Goal: Transaction & Acquisition: Obtain resource

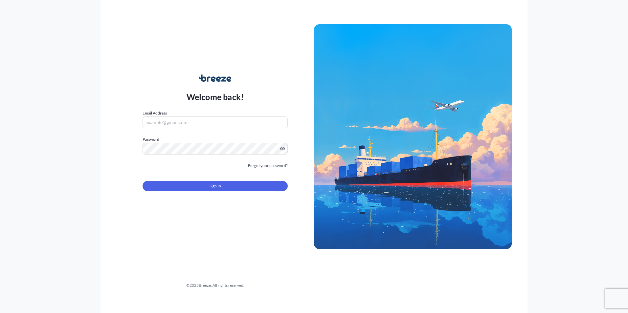
type input "[EMAIL_ADDRESS][DOMAIN_NAME]"
click at [209, 186] on button "Sign In" at bounding box center [215, 186] width 145 height 11
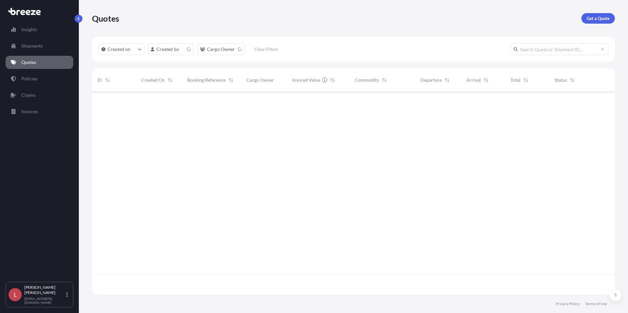
scroll to position [202, 518]
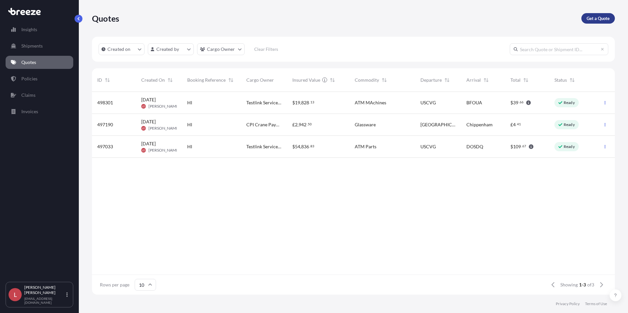
click at [589, 19] on p "Get a Quote" at bounding box center [597, 18] width 23 height 7
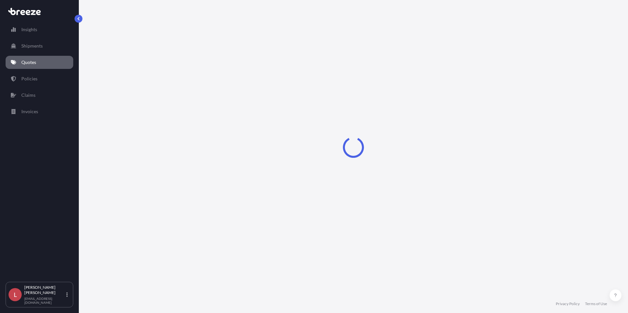
select select "Sea"
select select "1"
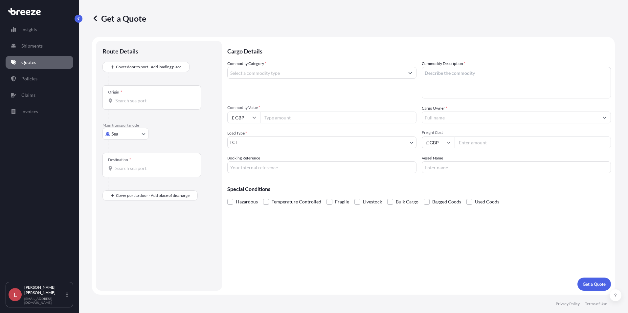
click at [125, 134] on body "Insights Shipments Quotes Policies Claims Invoices L [PERSON_NAME] [PERSON_NAME…" at bounding box center [314, 156] width 628 height 313
click at [123, 175] on span "Road" at bounding box center [120, 174] width 11 height 7
select select "Road"
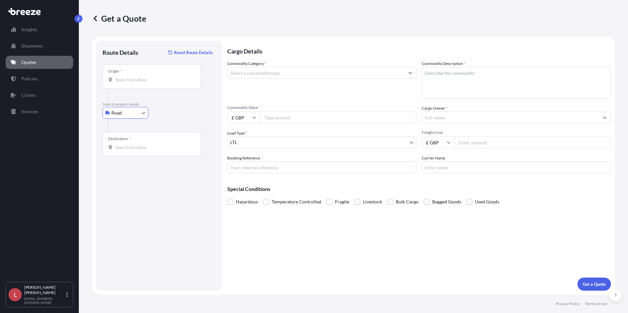
click at [133, 78] on input "Origin *" at bounding box center [153, 80] width 77 height 7
type input "Hoogeveen, Netherlands"
click at [117, 144] on input "Destination *" at bounding box center [153, 147] width 77 height 7
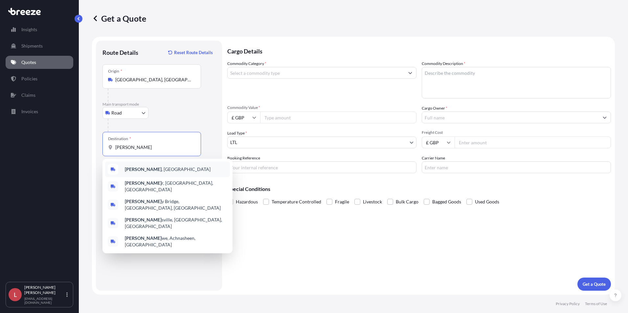
click at [128, 166] on span "Poole , UK" at bounding box center [168, 169] width 86 height 7
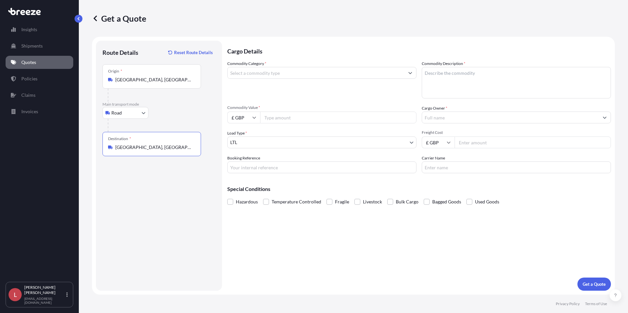
type input "Poole, UK"
click at [253, 72] on input "Commodity Category *" at bounding box center [316, 73] width 177 height 12
type input "Electrical Machinery and Equipment"
type textarea "ATM PArts"
click at [245, 118] on input "£ GBP" at bounding box center [243, 118] width 33 height 12
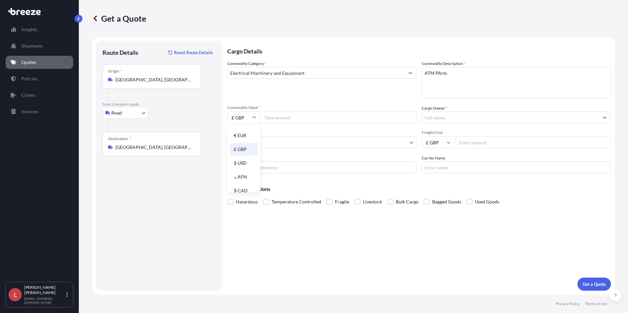
drag, startPoint x: 240, startPoint y: 136, endPoint x: 246, endPoint y: 135, distance: 6.1
click at [240, 136] on div "€ EUR" at bounding box center [244, 135] width 28 height 12
type input "€ EUR"
click at [283, 117] on input "Commodity Value *" at bounding box center [338, 118] width 156 height 12
type input "371.72"
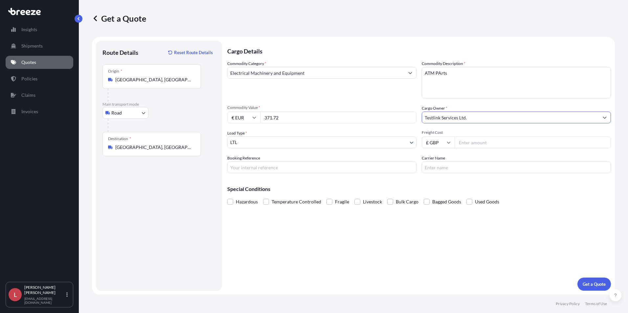
type input "Testlink Services Ltd."
click at [473, 144] on input "Freight Cost" at bounding box center [532, 143] width 156 height 12
drag, startPoint x: 463, startPoint y: 142, endPoint x: 491, endPoint y: 109, distance: 42.6
click at [463, 141] on input "Freight Cost" at bounding box center [532, 143] width 156 height 12
type input "1100"
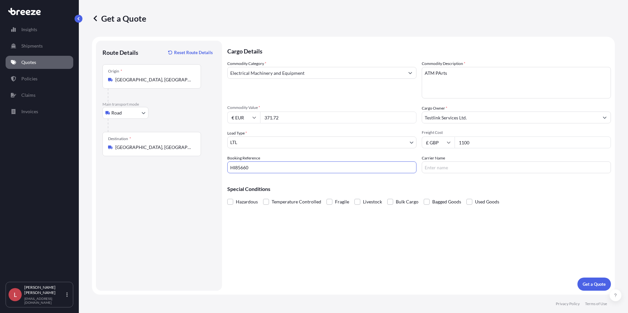
type input "HI85660"
type input "Transeurope"
click at [591, 284] on p "Get a Quote" at bounding box center [594, 284] width 23 height 7
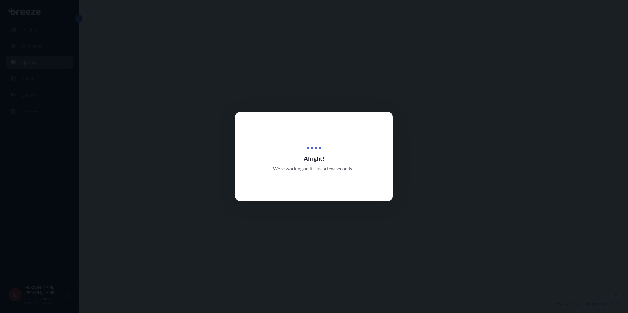
select select "Road"
select select "1"
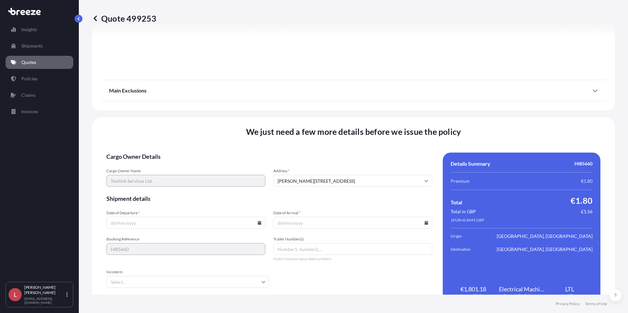
scroll to position [729, 0]
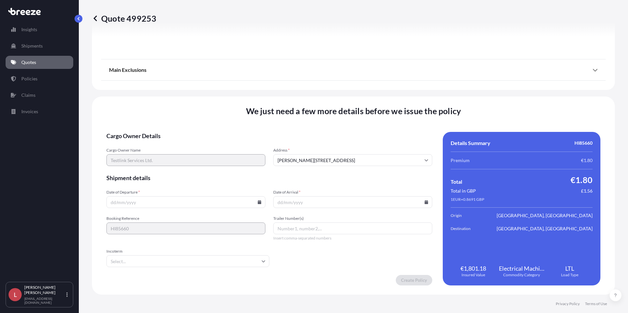
click at [257, 204] on input "Date of Departure *" at bounding box center [185, 202] width 159 height 12
click at [259, 201] on icon at bounding box center [259, 202] width 4 height 4
click at [140, 156] on button "22" at bounding box center [139, 156] width 11 height 11
type input "22/09/2025"
click at [425, 204] on icon at bounding box center [427, 202] width 4 height 4
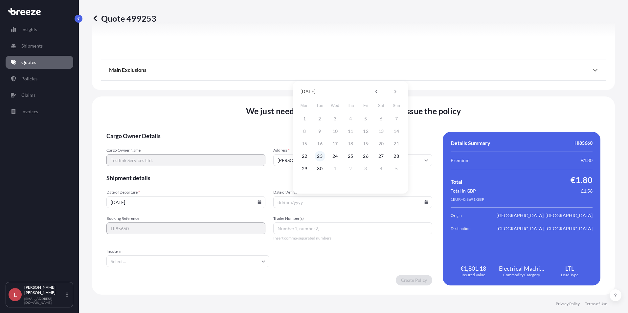
click at [321, 157] on button "23" at bounding box center [320, 156] width 11 height 11
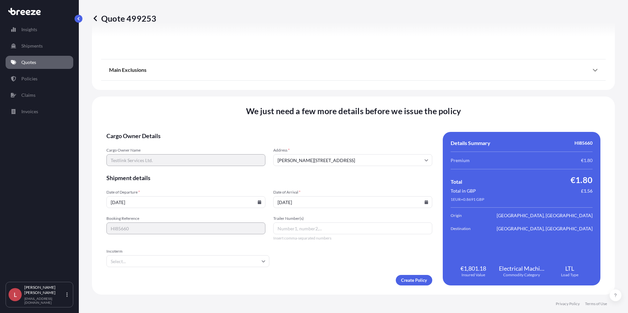
type input "23/09/2025"
click at [286, 228] on input "Trailer Number(s)" at bounding box center [352, 229] width 159 height 12
type input "Transeurope"
type input "e"
click at [145, 277] on li "EXW" at bounding box center [187, 279] width 156 height 12
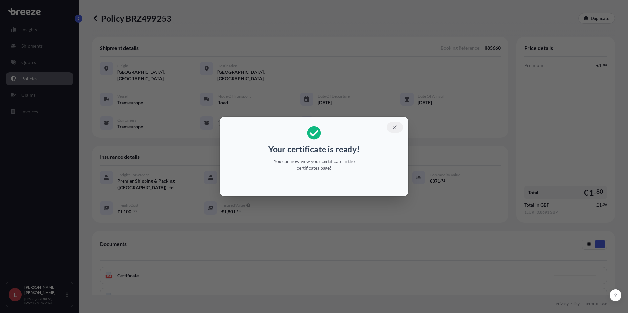
click at [395, 125] on icon "button" at bounding box center [395, 127] width 6 height 6
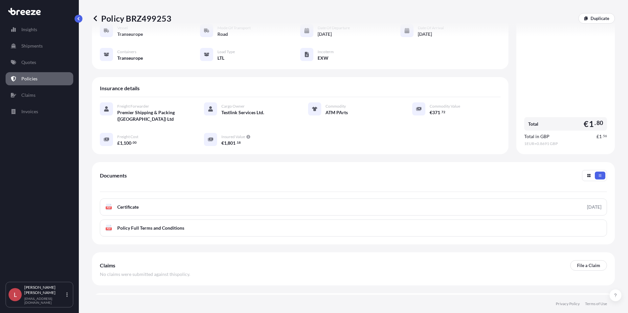
scroll to position [82, 0]
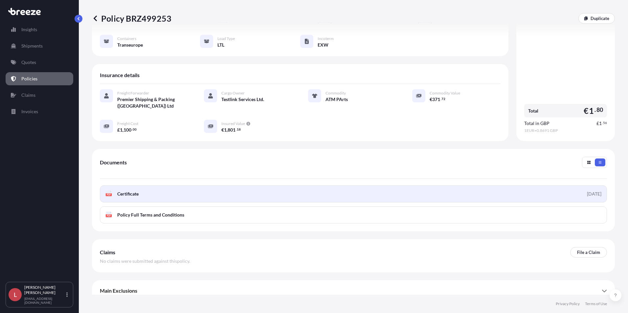
click at [362, 190] on link "PDF Certificate 2025-09-17" at bounding box center [353, 194] width 507 height 17
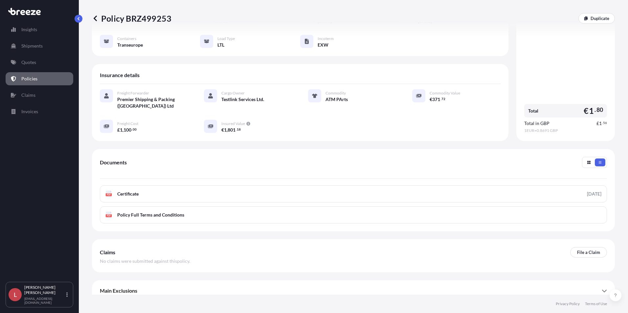
click at [93, 19] on icon at bounding box center [95, 18] width 7 height 7
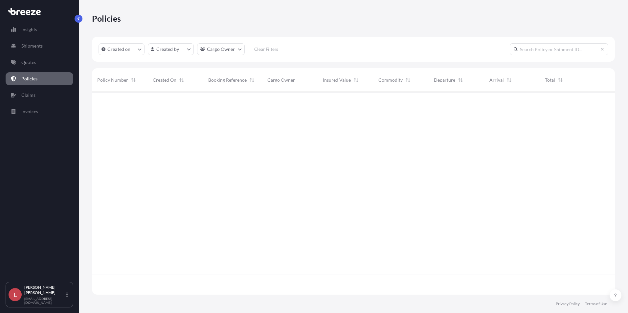
scroll to position [202, 518]
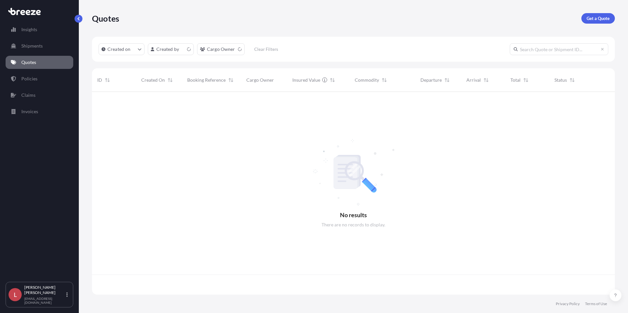
scroll to position [202, 518]
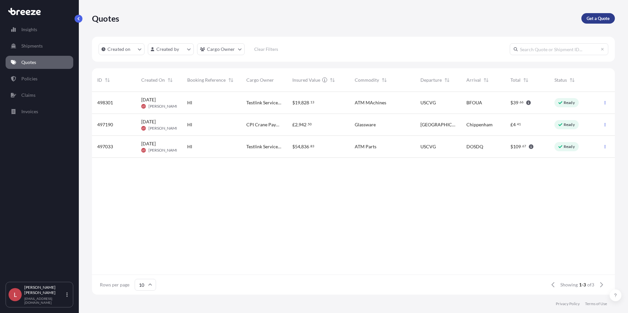
click at [599, 17] on p "Get a Quote" at bounding box center [597, 18] width 23 height 7
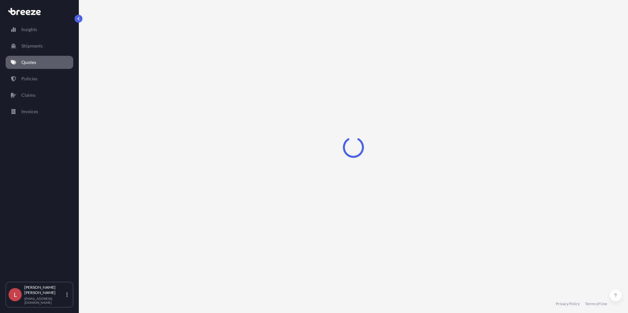
select select "Sea"
select select "1"
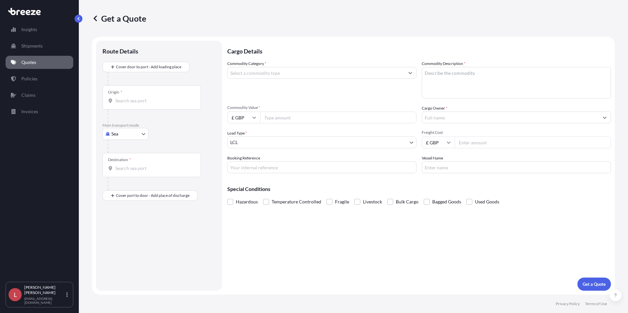
click at [113, 131] on body "Insights Shipments Quotes Policies Claims Invoices L [PERSON_NAME] [PERSON_NAME…" at bounding box center [314, 156] width 628 height 313
click at [118, 177] on span "Road" at bounding box center [120, 174] width 11 height 7
select select "Road"
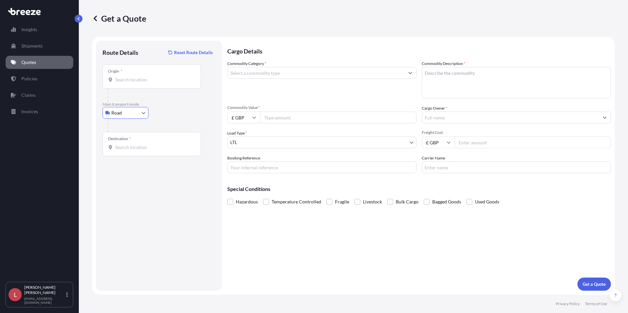
click at [131, 81] on input "Origin *" at bounding box center [153, 80] width 77 height 7
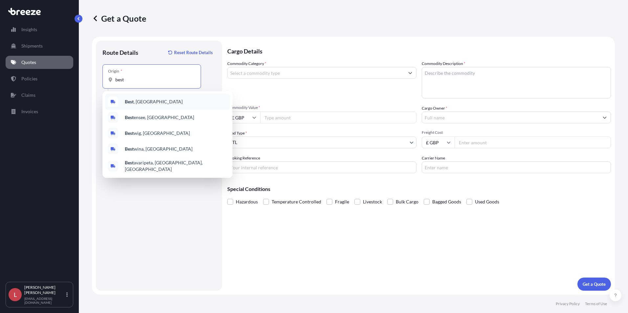
click at [139, 101] on span "Best , [GEOGRAPHIC_DATA]" at bounding box center [154, 102] width 58 height 7
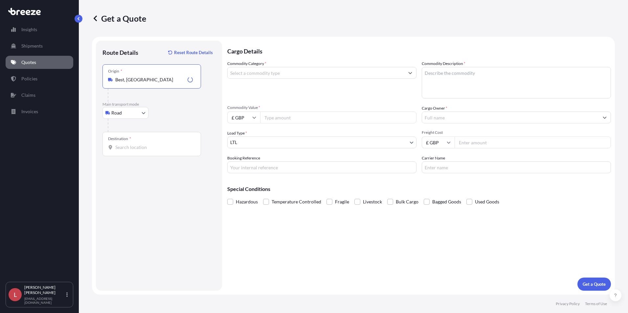
type input "Best, [GEOGRAPHIC_DATA]"
click at [129, 144] on input "Destination *" at bounding box center [153, 147] width 77 height 7
type input "Andover, [GEOGRAPHIC_DATA]"
click at [255, 71] on input "Commodity Category *" at bounding box center [316, 73] width 177 height 12
type input "Electrical Machinery and Equipment"
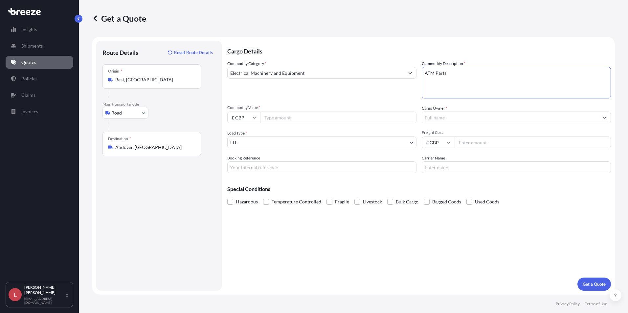
type textarea "ATM Parts"
click at [283, 118] on input "Commodity Value *" at bounding box center [338, 118] width 156 height 12
click at [252, 113] on input "£ GBP" at bounding box center [243, 118] width 33 height 12
click at [244, 132] on div "€ EUR" at bounding box center [244, 135] width 28 height 12
type input "€ EUR"
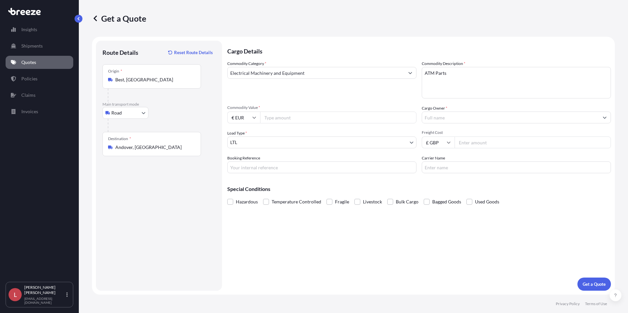
click at [276, 120] on input "Commodity Value *" at bounding box center [338, 118] width 156 height 12
type input "50000"
type input "Testlink Services Ltd."
click at [490, 140] on input "Freight Cost" at bounding box center [532, 143] width 156 height 12
click at [466, 142] on input "Freight Cost" at bounding box center [532, 143] width 156 height 12
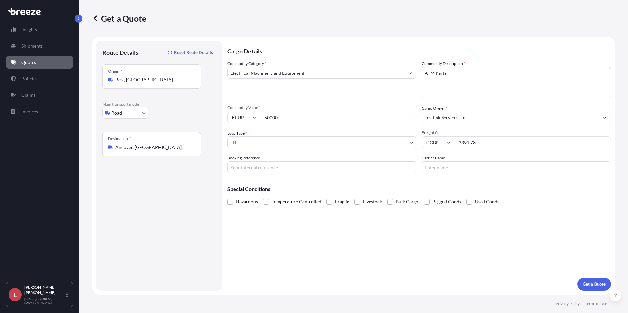
type input "2391.78"
click at [293, 167] on input "Booking Reference" at bounding box center [321, 168] width 189 height 12
type input "HI85661"
click at [434, 168] on input "Carrier Name" at bounding box center [516, 168] width 189 height 12
type input "Transeurope"
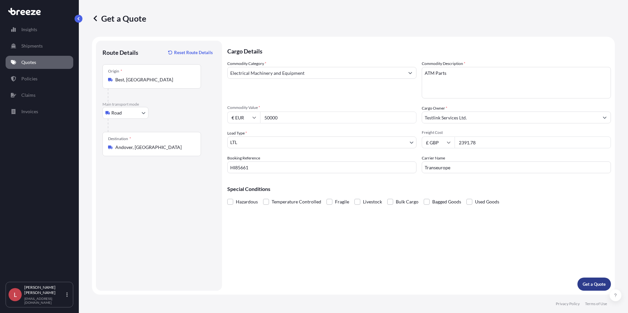
click at [600, 284] on p "Get a Quote" at bounding box center [594, 284] width 23 height 7
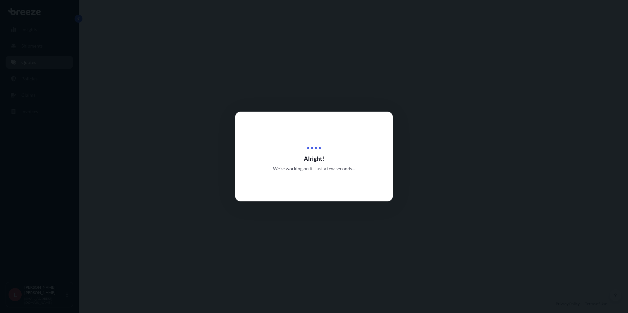
select select "Road"
select select "1"
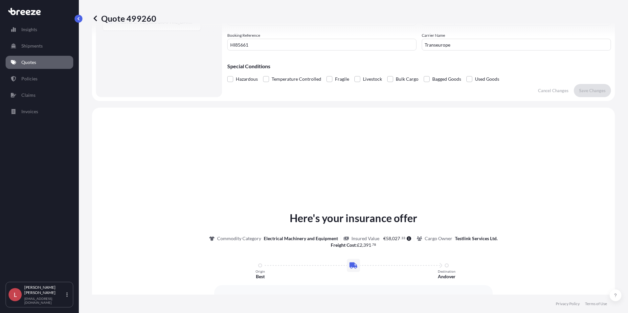
scroll to position [198, 0]
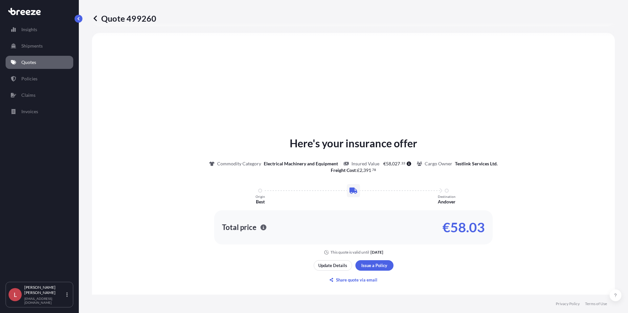
click at [95, 18] on icon at bounding box center [95, 18] width 3 height 6
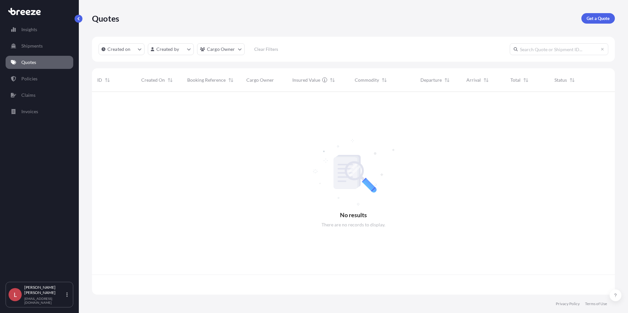
scroll to position [202, 518]
